Goal: Information Seeking & Learning: Learn about a topic

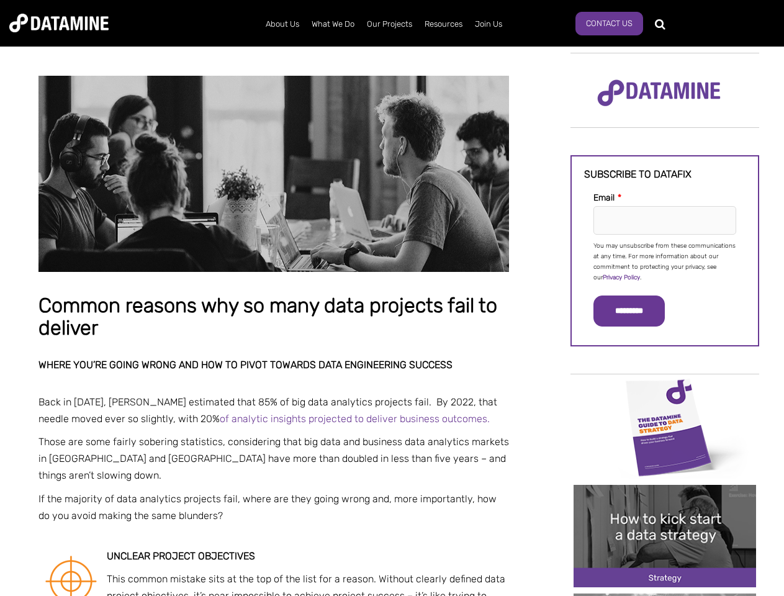
click at [664, 261] on p "You may unsubscribe from these communications at any time. For more information…" at bounding box center [664, 262] width 143 height 42
click at [636, 311] on input "*********" at bounding box center [628, 310] width 71 height 31
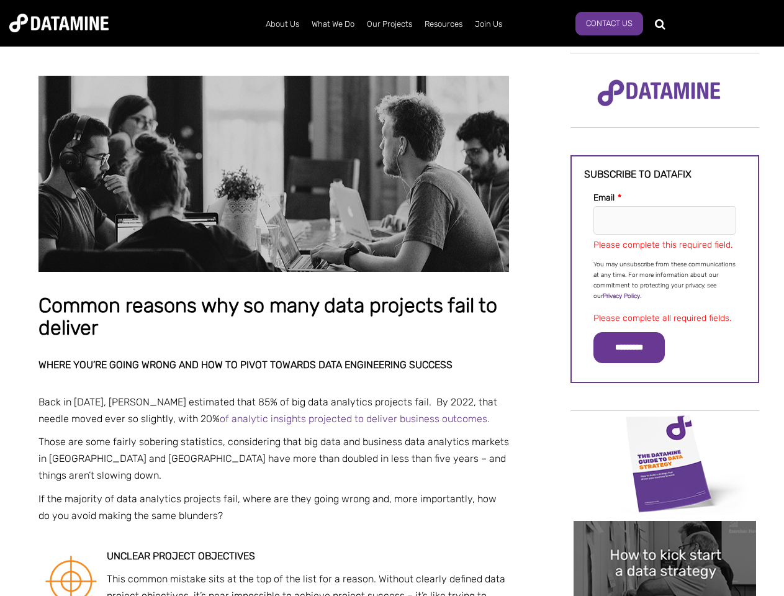
click at [664, 426] on img "Image grid with {{ image_count }} images." at bounding box center [664, 463] width 182 height 102
click at [664, 426] on div "✕" at bounding box center [392, 298] width 784 height 596
click at [664, 535] on div "✕" at bounding box center [392, 298] width 784 height 596
click at [664, 535] on img "Image grid with {{ image_count }} images." at bounding box center [664, 572] width 182 height 102
click at [664, 594] on div "✕" at bounding box center [392, 298] width 784 height 596
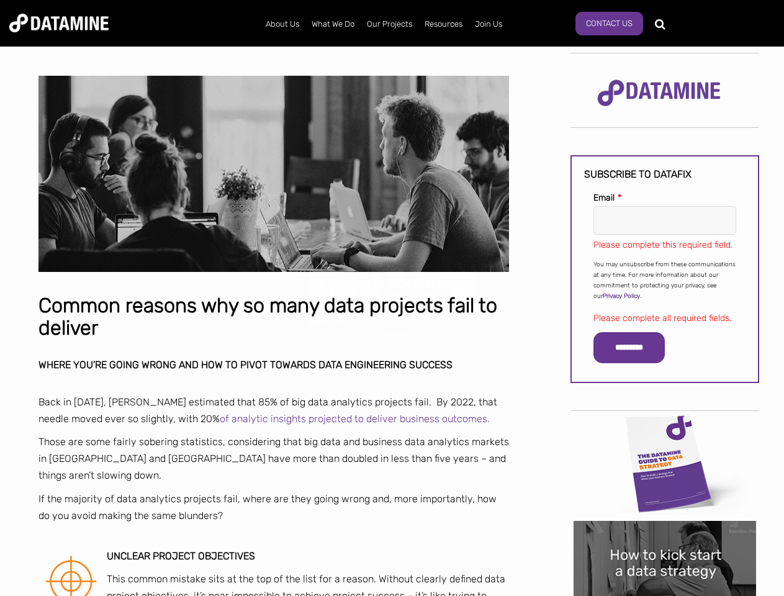
click at [664, 594] on div "✕" at bounding box center [392, 298] width 784 height 596
